Goal: Navigation & Orientation: Find specific page/section

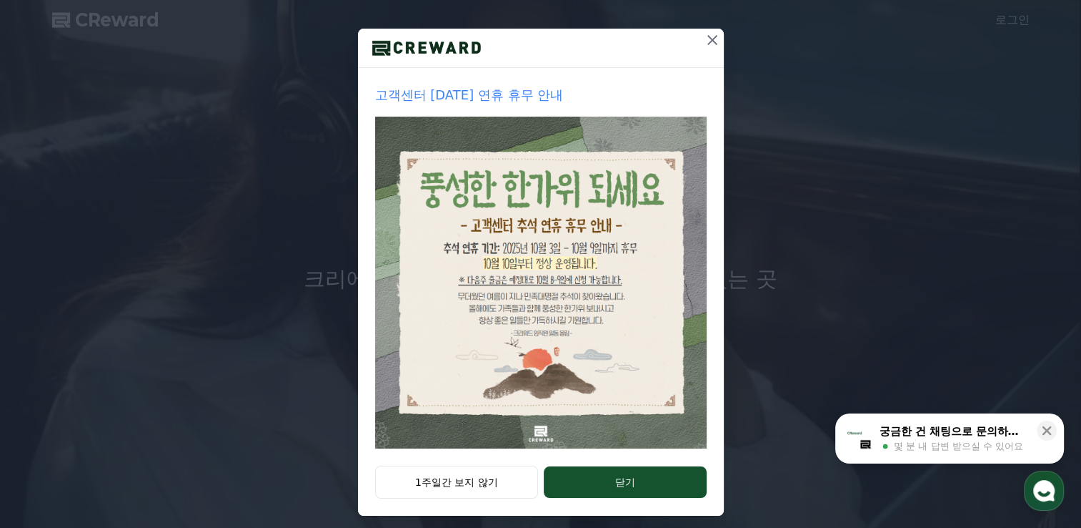
scroll to position [153, 0]
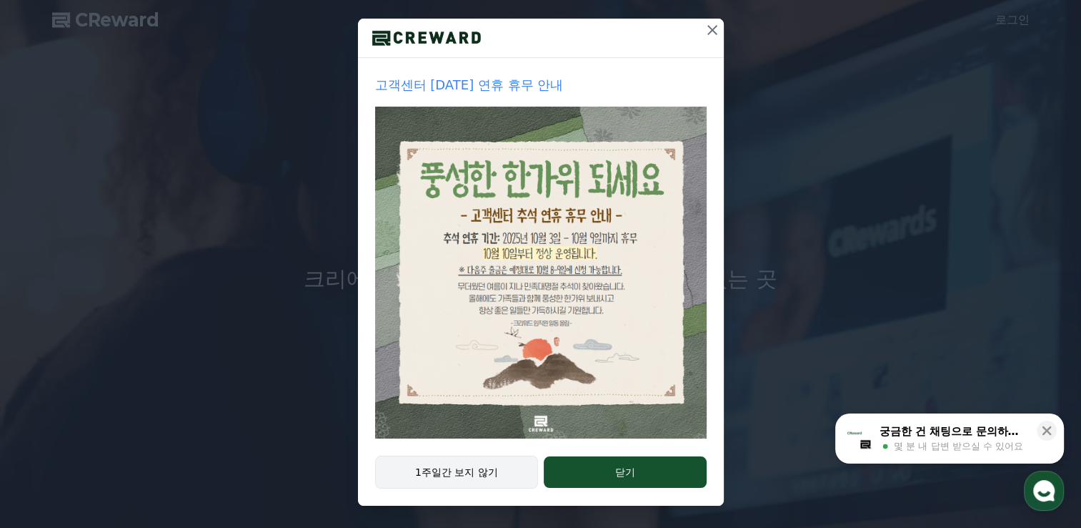
click at [495, 465] on button "1주일간 보지 않기" at bounding box center [457, 471] width 164 height 33
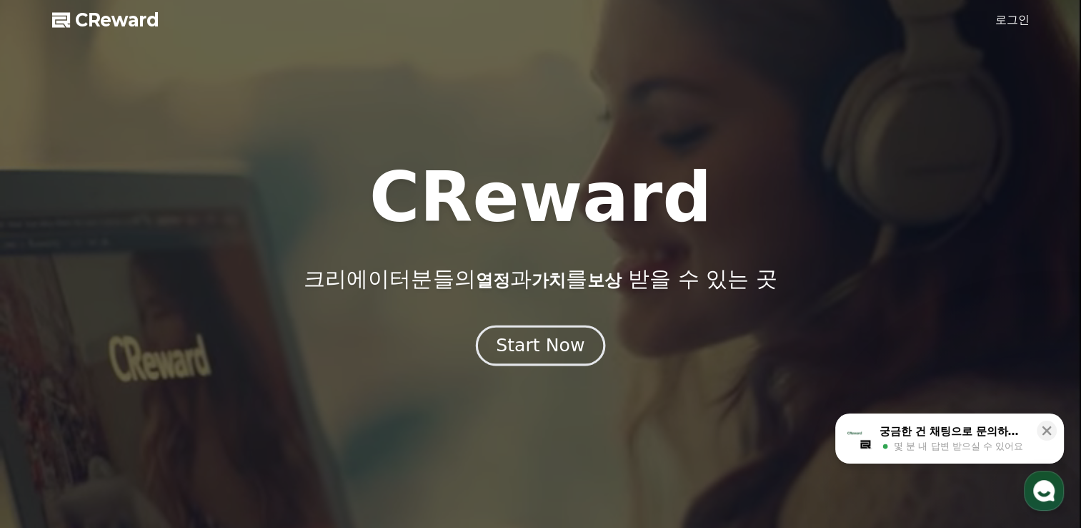
click at [529, 352] on div "Start Now" at bounding box center [540, 345] width 89 height 24
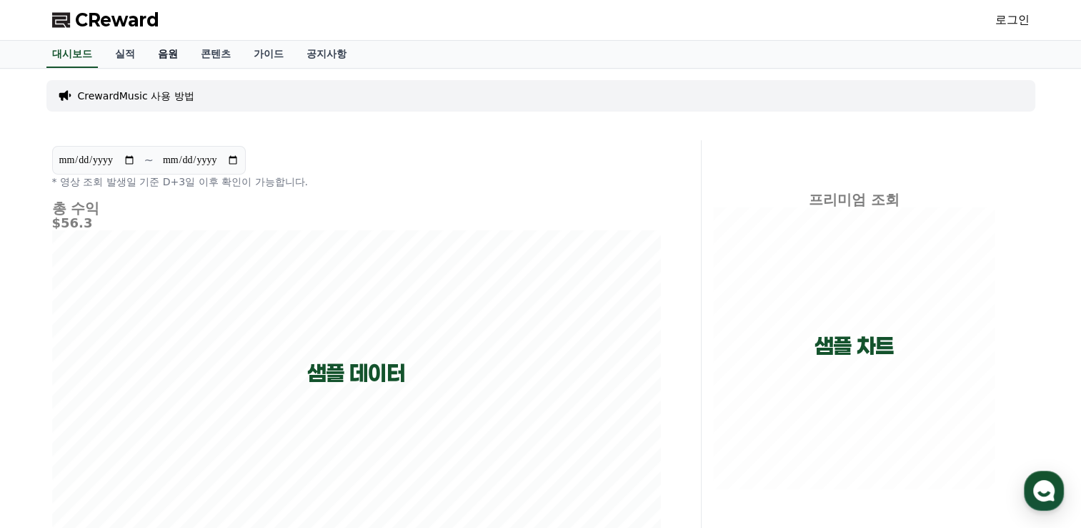
click at [162, 54] on link "음원" at bounding box center [168, 54] width 43 height 27
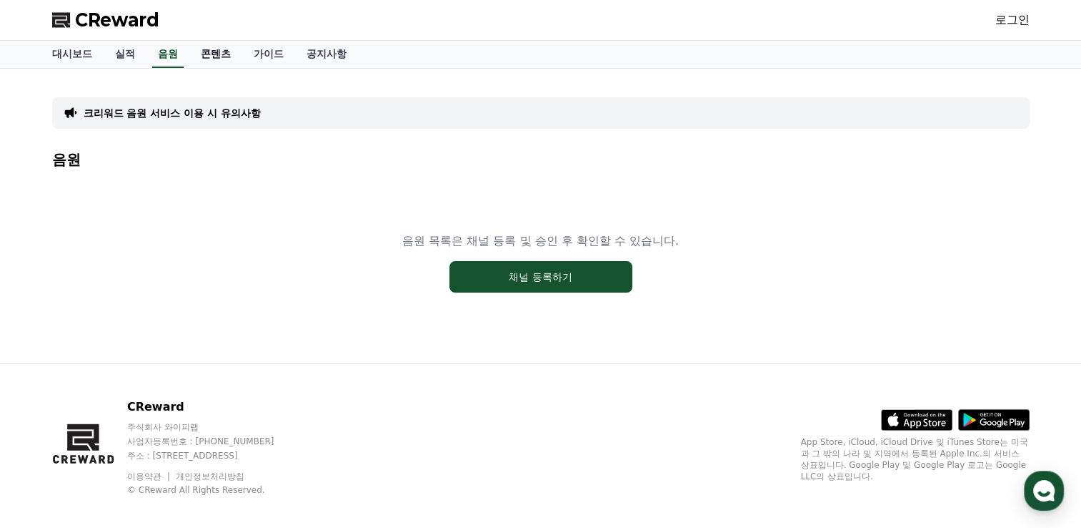
click at [220, 58] on link "콘텐츠" at bounding box center [215, 54] width 53 height 27
